Goal: Check status: Check status

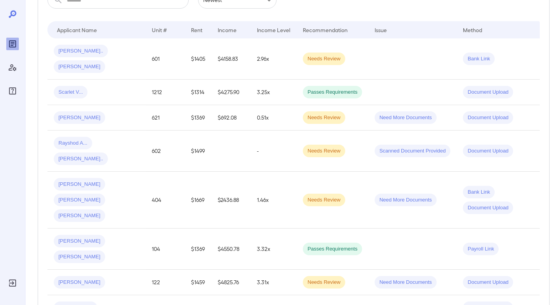
scroll to position [227, 0]
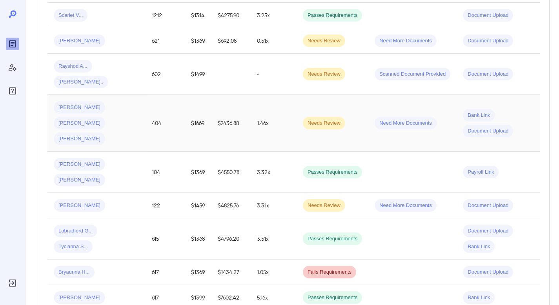
click at [368, 95] on td "Need More Documents" at bounding box center [412, 123] width 88 height 57
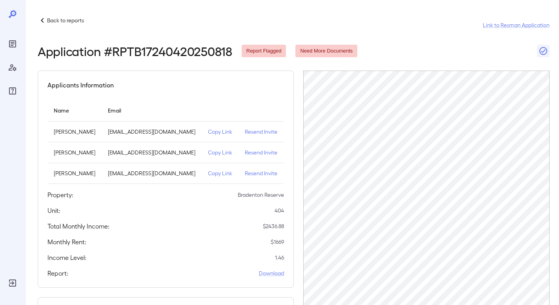
scroll to position [196, 0]
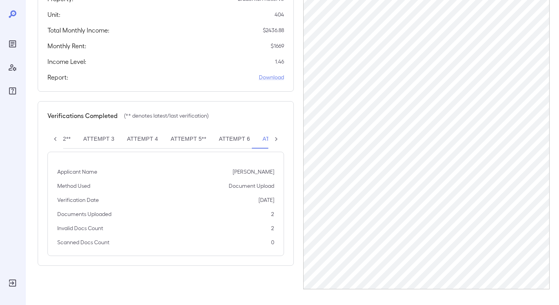
click at [276, 143] on icon at bounding box center [276, 139] width 8 height 8
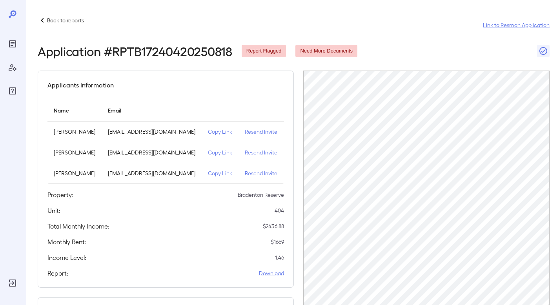
click at [51, 21] on p "Back to reports" at bounding box center [65, 20] width 37 height 8
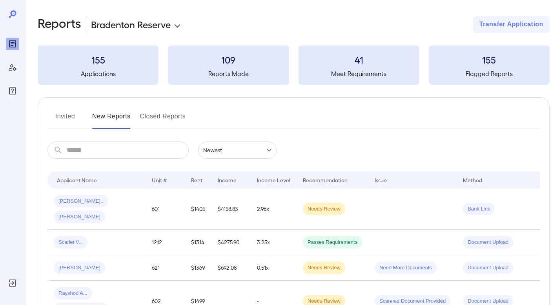
click at [69, 119] on button "Invited" at bounding box center [64, 119] width 35 height 19
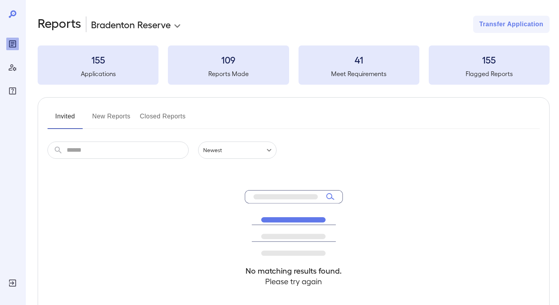
click at [121, 119] on button "New Reports" at bounding box center [111, 119] width 38 height 19
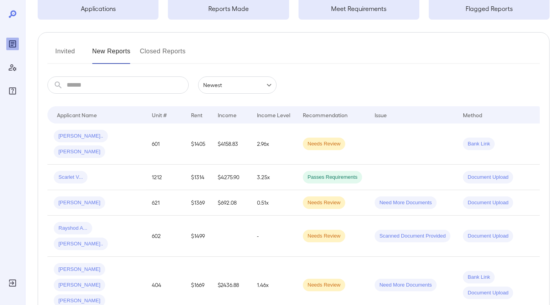
scroll to position [66, 0]
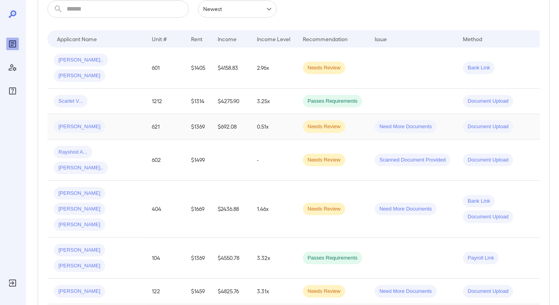
scroll to position [164, 0]
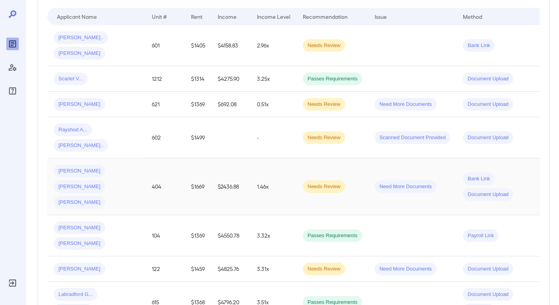
click at [298, 159] on td "Needs Review" at bounding box center [333, 187] width 72 height 57
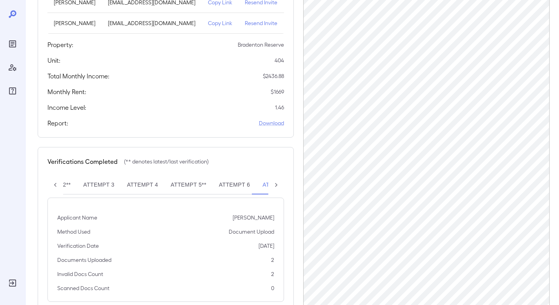
scroll to position [196, 0]
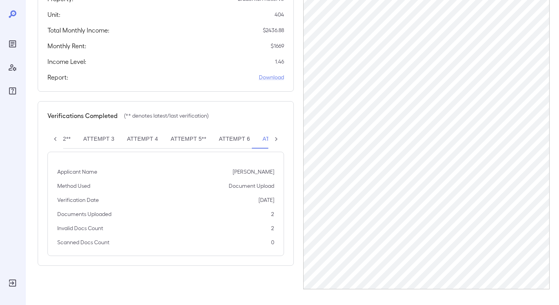
click at [279, 143] on icon at bounding box center [276, 139] width 8 height 8
